Goal: Task Accomplishment & Management: Complete application form

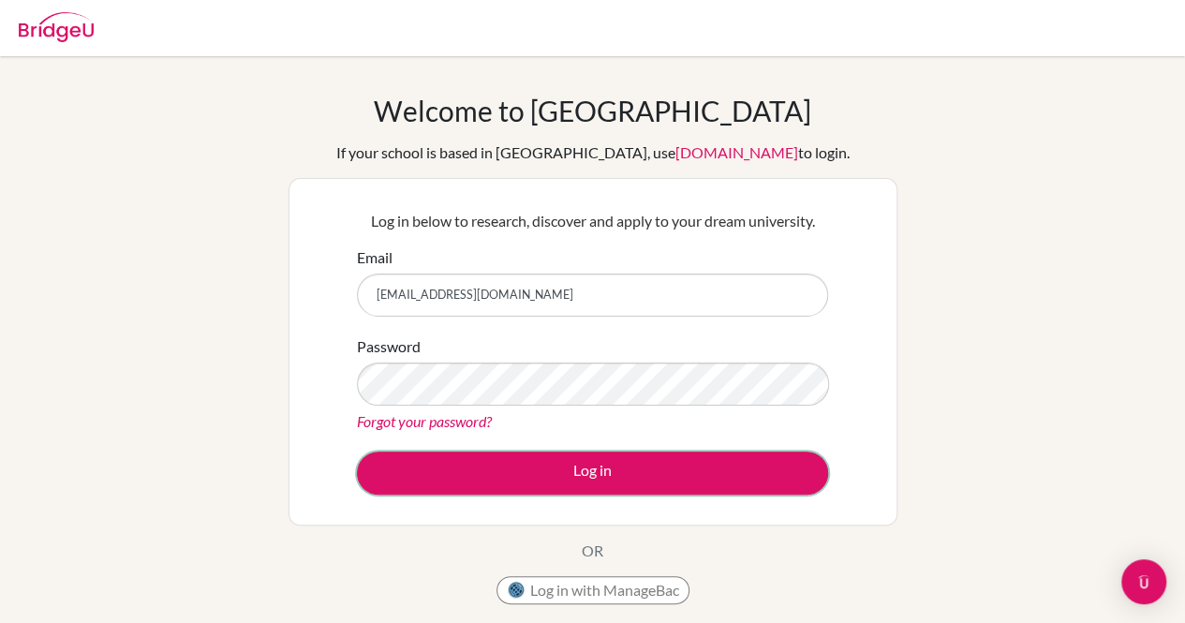
click at [721, 479] on button "Log in" at bounding box center [592, 473] width 471 height 43
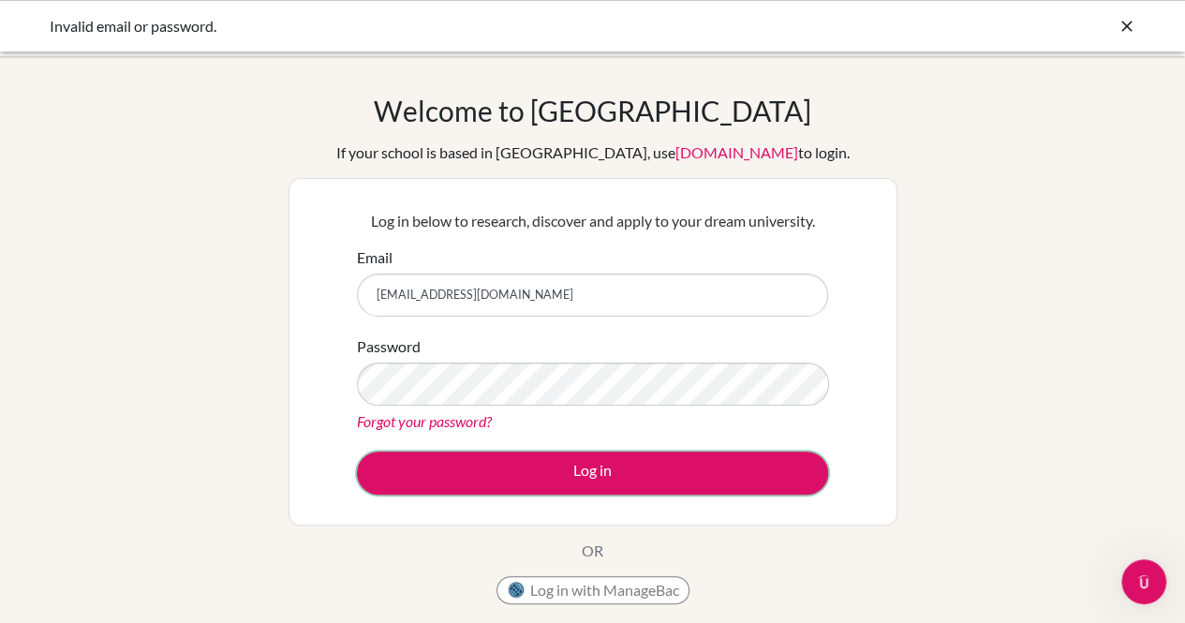
click at [721, 479] on button "Log in" at bounding box center [592, 473] width 471 height 43
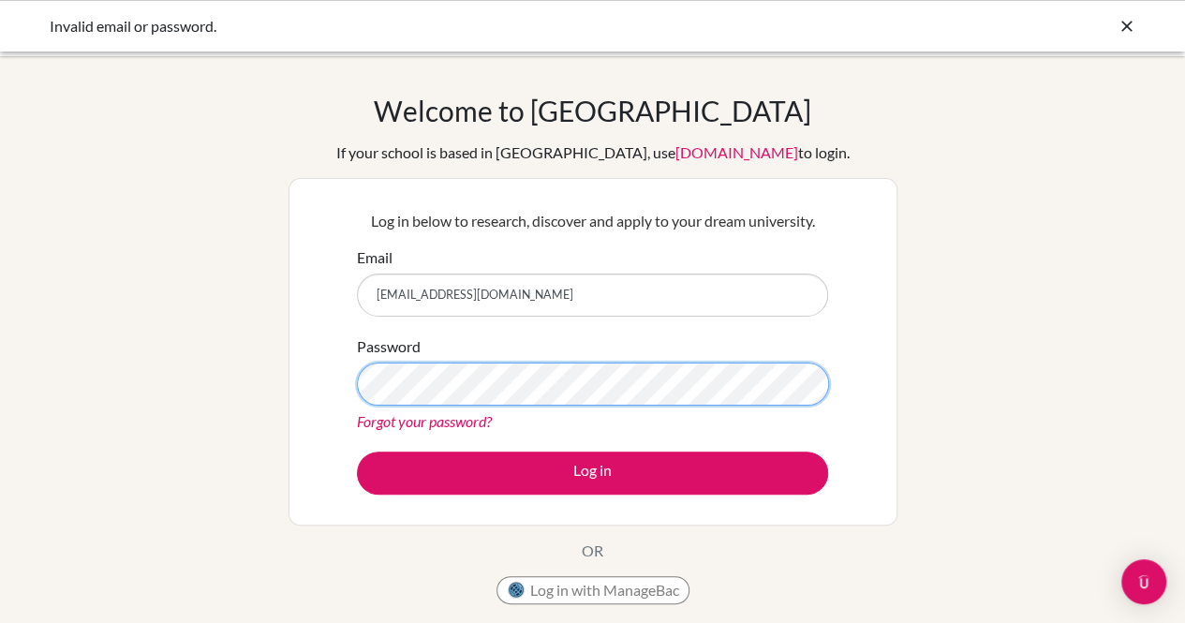
click at [357, 452] on button "Log in" at bounding box center [592, 473] width 471 height 43
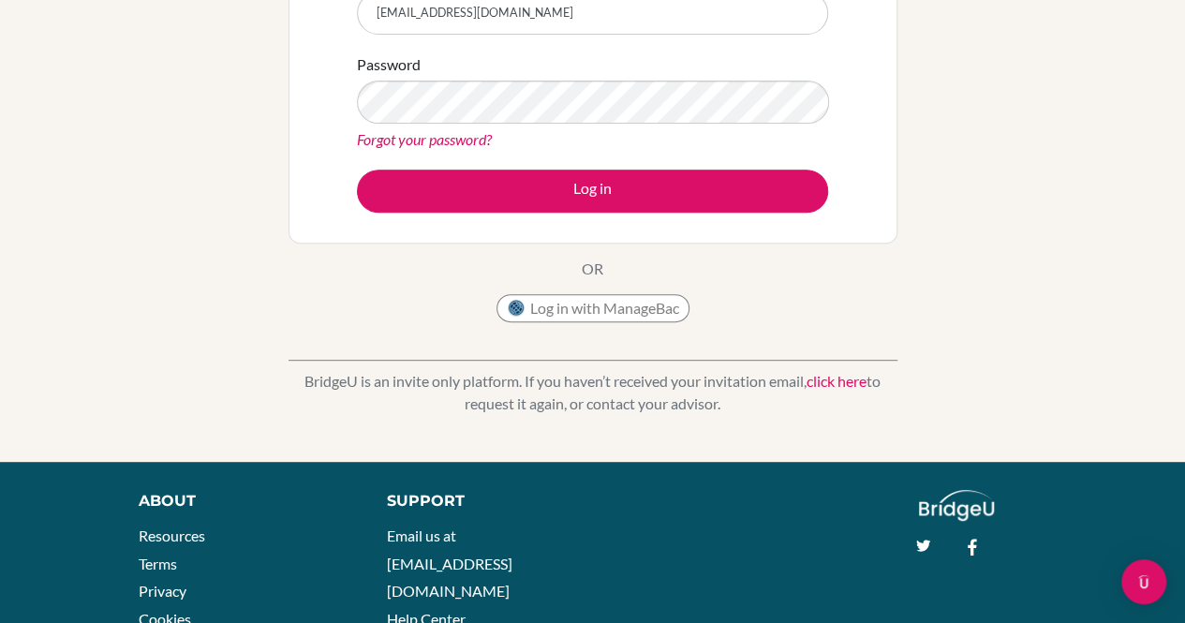
scroll to position [236, 0]
